Goal: Transaction & Acquisition: Purchase product/service

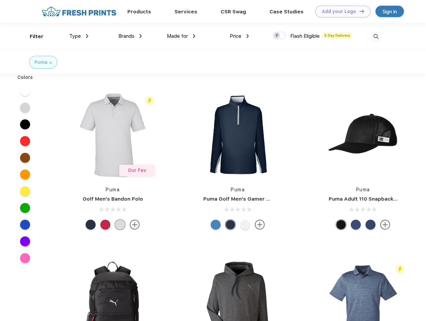
click at [341, 11] on link "Add your Logo Design Tool" at bounding box center [343, 12] width 55 height 12
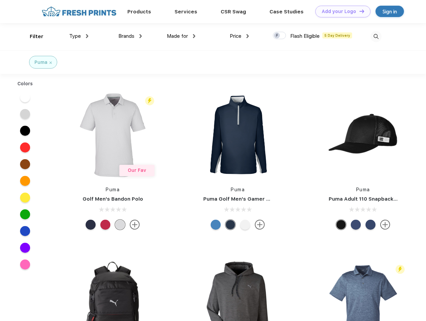
click at [0, 0] on div "Design Tool" at bounding box center [0, 0] width 0 height 0
click at [359, 11] on link "Add your Logo Design Tool" at bounding box center [343, 12] width 55 height 12
click at [32, 36] on div "Filter" at bounding box center [37, 37] width 14 height 8
click at [79, 36] on span "Type" at bounding box center [75, 36] width 12 height 6
click at [130, 36] on span "Brands" at bounding box center [127, 36] width 16 height 6
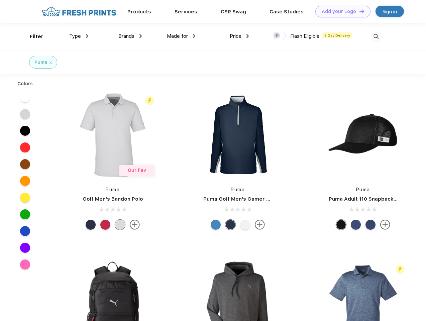
click at [181, 36] on span "Made for" at bounding box center [177, 36] width 21 height 6
click at [240, 36] on span "Price" at bounding box center [236, 36] width 12 height 6
click at [280, 36] on div at bounding box center [279, 35] width 13 height 7
click at [278, 36] on input "checkbox" at bounding box center [275, 33] width 4 height 4
click at [376, 36] on img at bounding box center [376, 36] width 11 height 11
